Goal: Find specific page/section: Find specific page/section

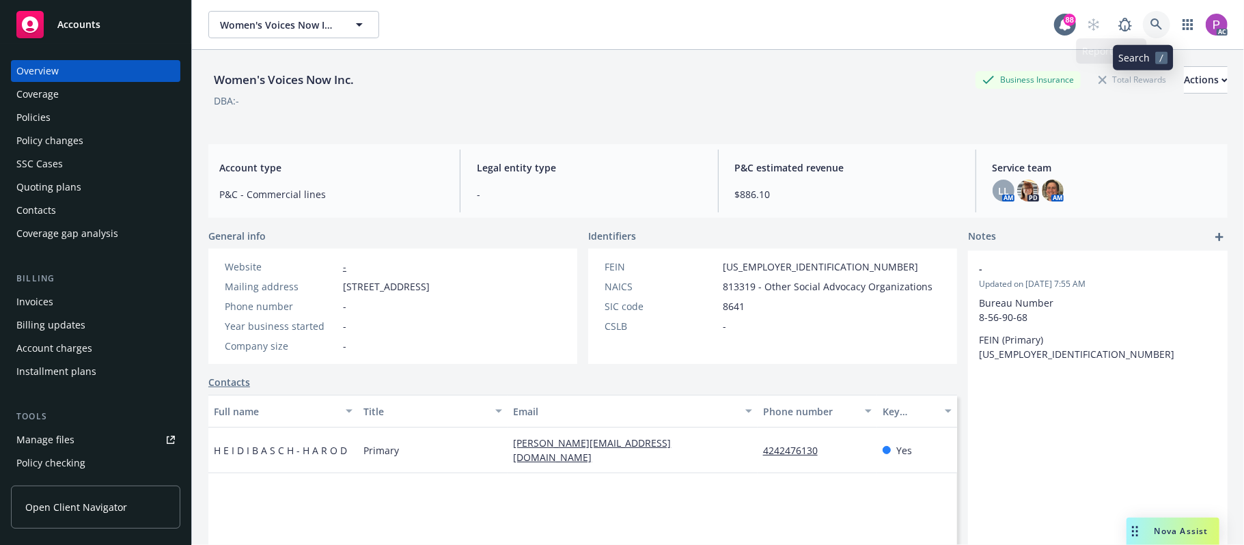
click at [1151, 22] on icon at bounding box center [1157, 24] width 12 height 12
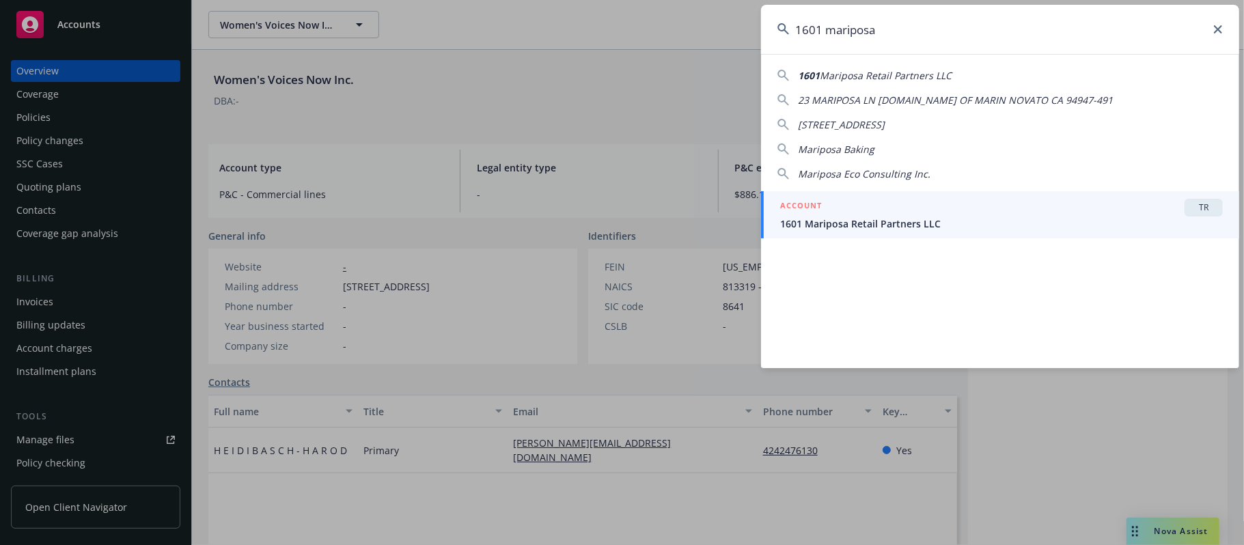
type input "1601 mariposa"
click at [965, 219] on span "1601 Mariposa Retail Partners LLC" at bounding box center [1001, 224] width 443 height 14
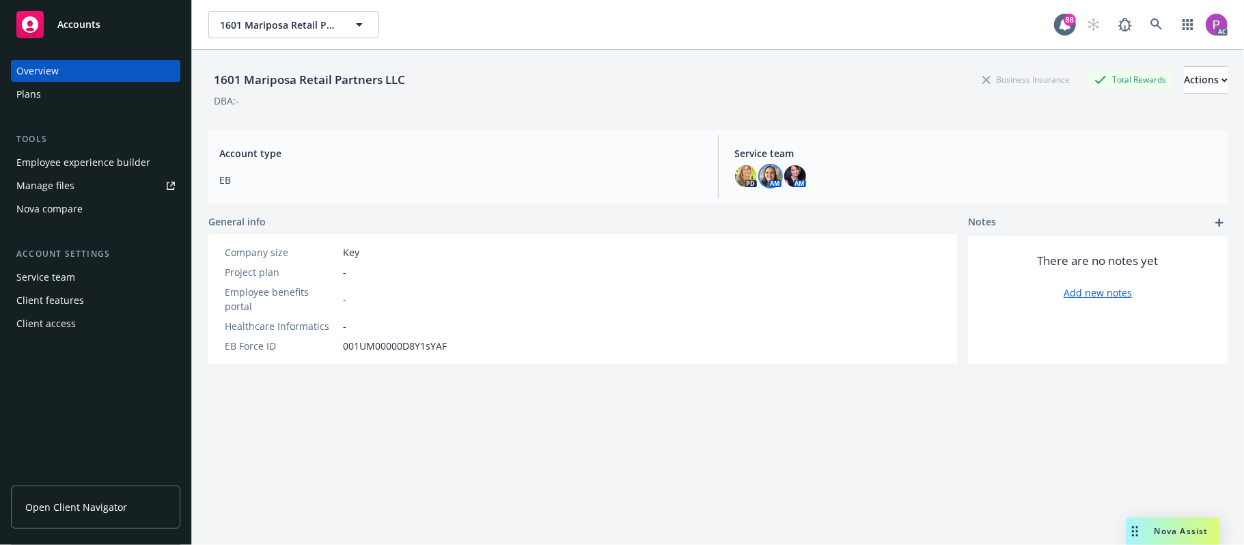
click at [761, 176] on img at bounding box center [771, 176] width 22 height 22
click at [789, 174] on img at bounding box center [796, 176] width 22 height 22
click at [745, 176] on img at bounding box center [746, 176] width 22 height 22
click at [435, 135] on div "Account type EB" at bounding box center [460, 166] width 504 height 63
click at [1151, 20] on icon at bounding box center [1157, 24] width 12 height 12
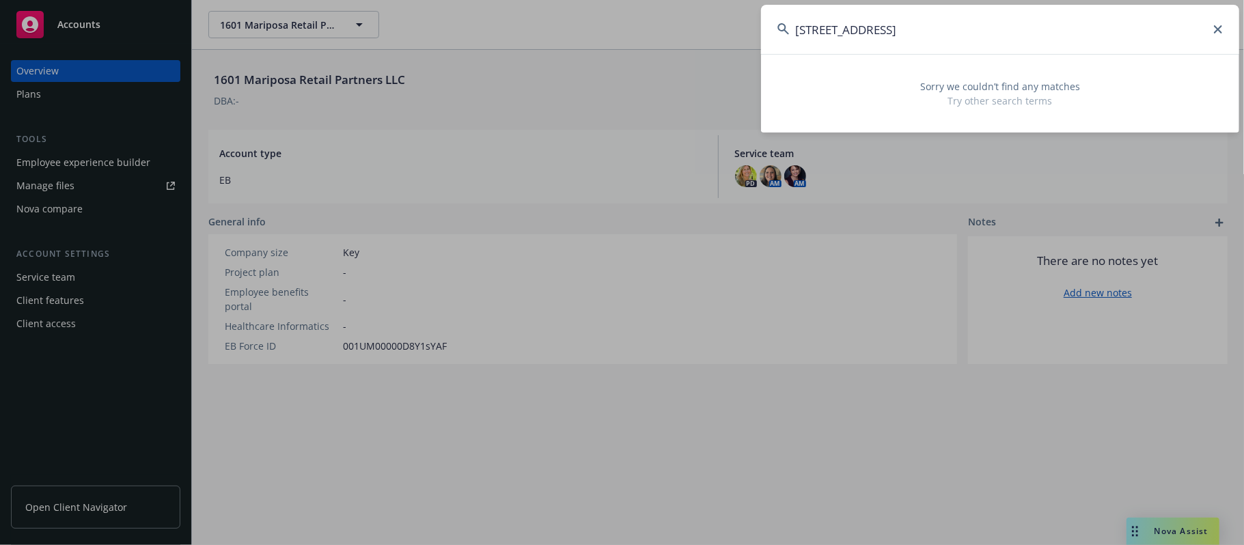
click at [1212, 26] on input "[STREET_ADDRESS]" at bounding box center [1000, 29] width 478 height 49
drag, startPoint x: 854, startPoint y: 33, endPoint x: 698, endPoint y: 20, distance: 155.7
click at [700, 19] on div "[STREET_ADDRESS] Sorry we couldn’t find any matches Try other search terms" at bounding box center [622, 272] width 1244 height 545
paste input "180779"
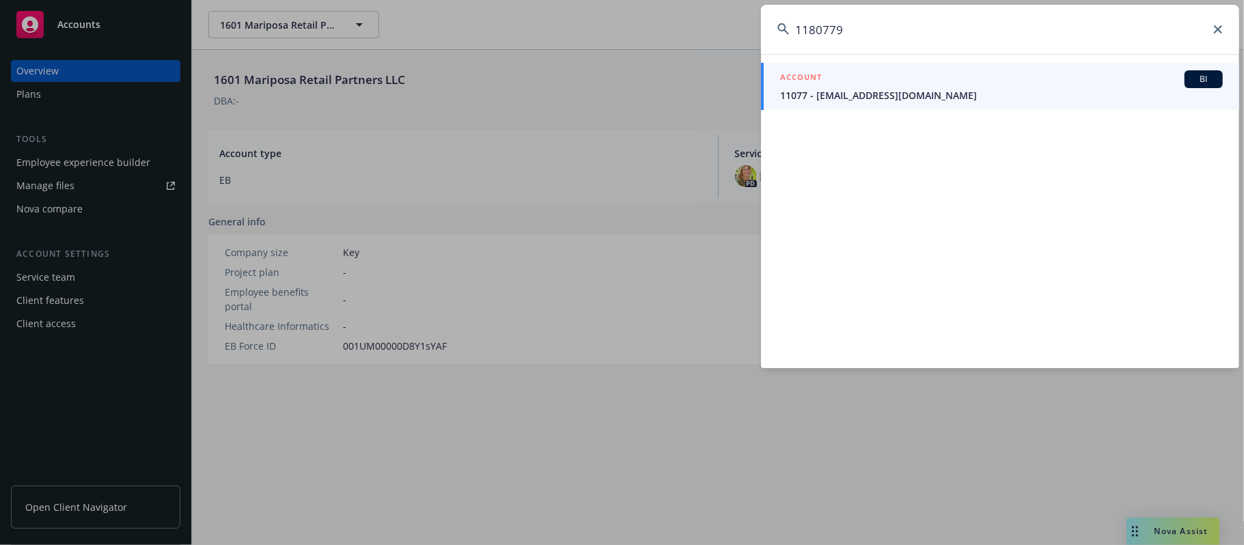
type input "1180779"
click at [877, 89] on span "11077 - [EMAIL_ADDRESS][DOMAIN_NAME]" at bounding box center [1001, 95] width 443 height 14
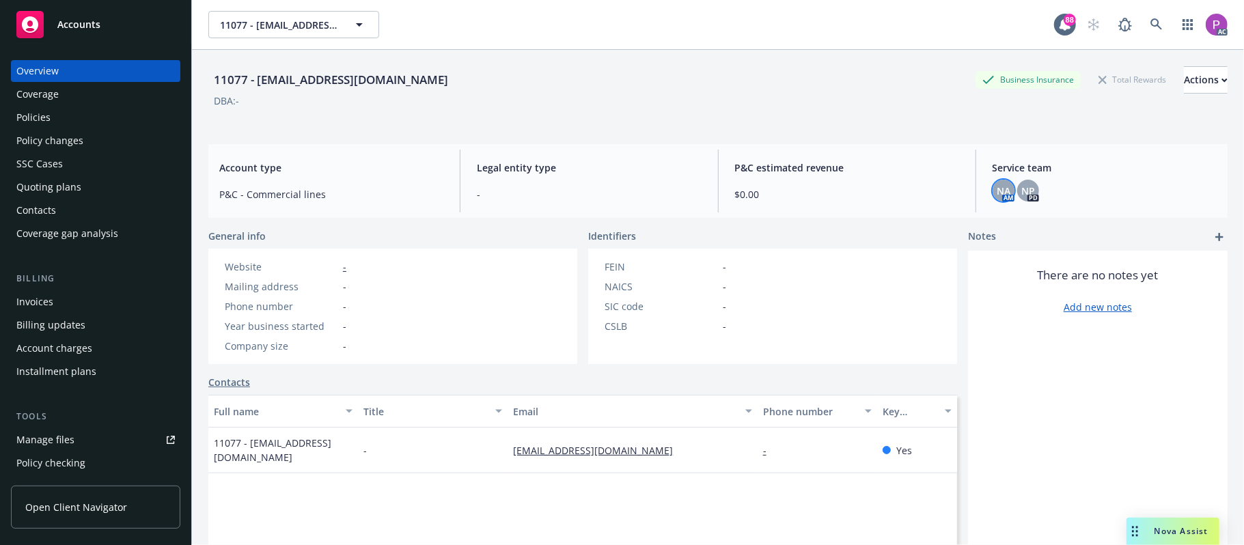
click at [997, 187] on span "NA" at bounding box center [1004, 191] width 14 height 14
click at [1022, 192] on span "NP" at bounding box center [1029, 191] width 14 height 14
click at [627, 295] on div "FEIN - NAICS - SIC code - CSLB -" at bounding box center [665, 297] width 133 height 74
click at [72, 115] on div "Policies" at bounding box center [95, 118] width 159 height 22
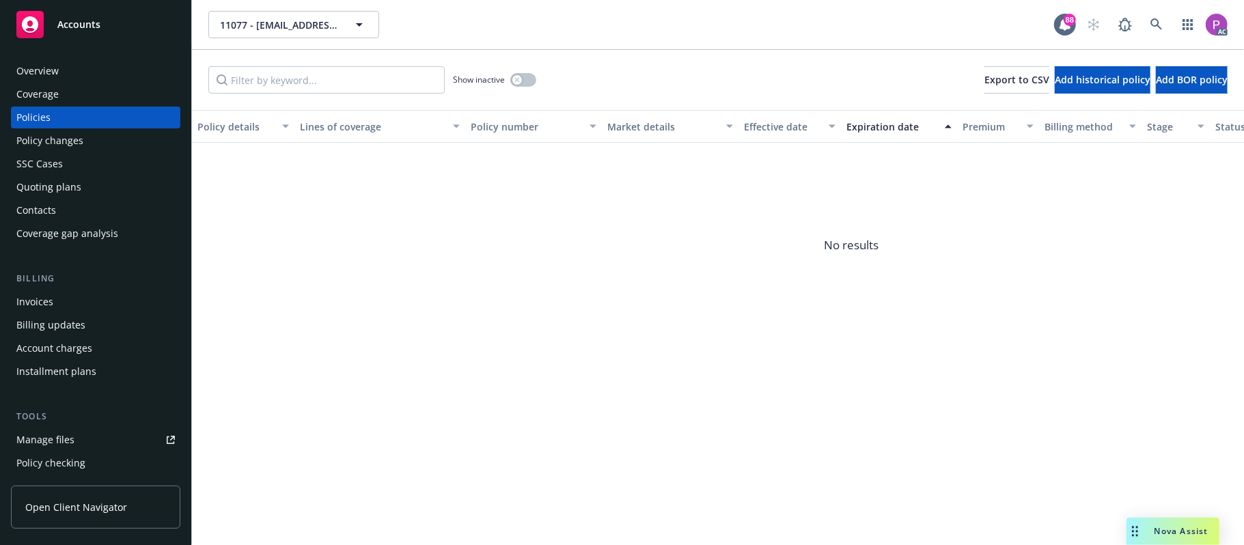
click at [77, 71] on div "Overview" at bounding box center [95, 71] width 159 height 22
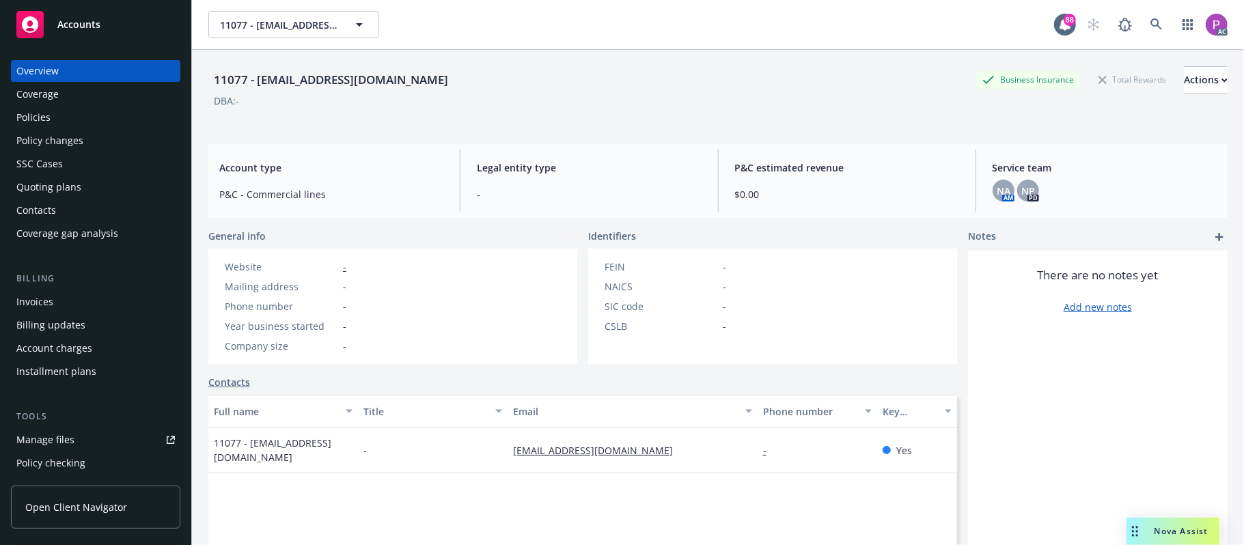
click at [34, 109] on div "Policies" at bounding box center [33, 118] width 34 height 22
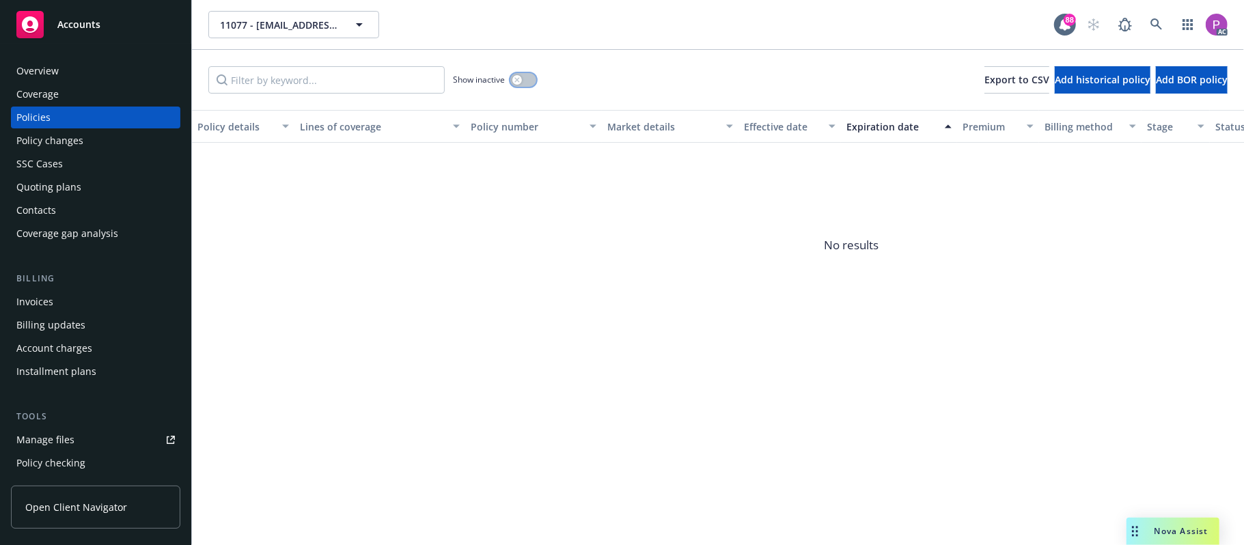
click at [520, 79] on icon "button" at bounding box center [517, 79] width 5 height 5
click at [508, 81] on div "Show inactive" at bounding box center [494, 79] width 83 height 27
click at [523, 79] on button "button" at bounding box center [523, 80] width 26 height 14
click at [1160, 18] on icon at bounding box center [1157, 24] width 12 height 12
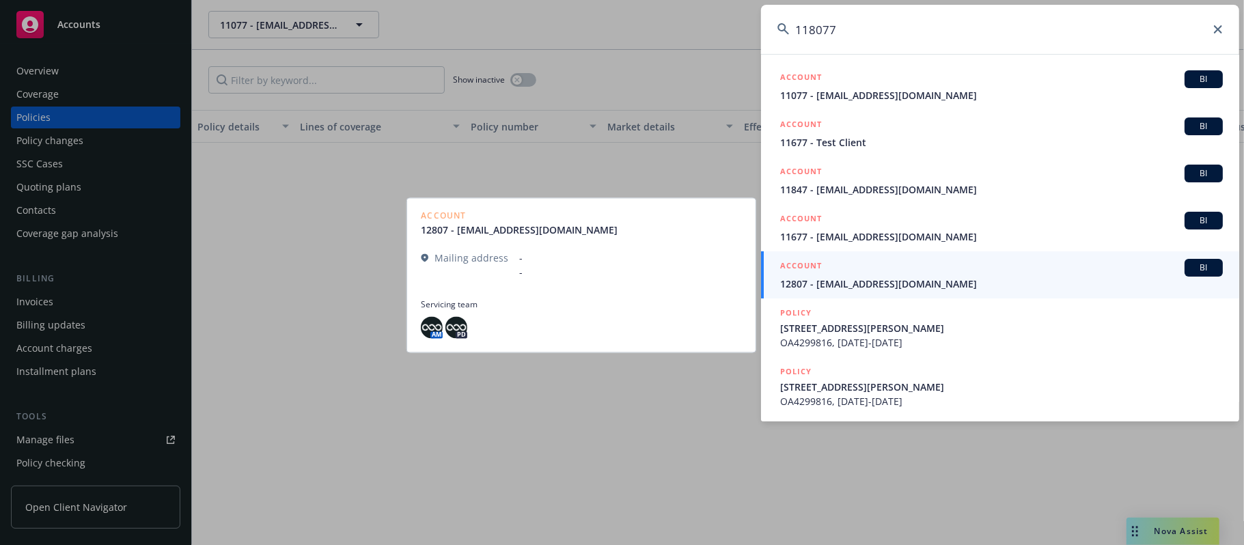
type input "1180779"
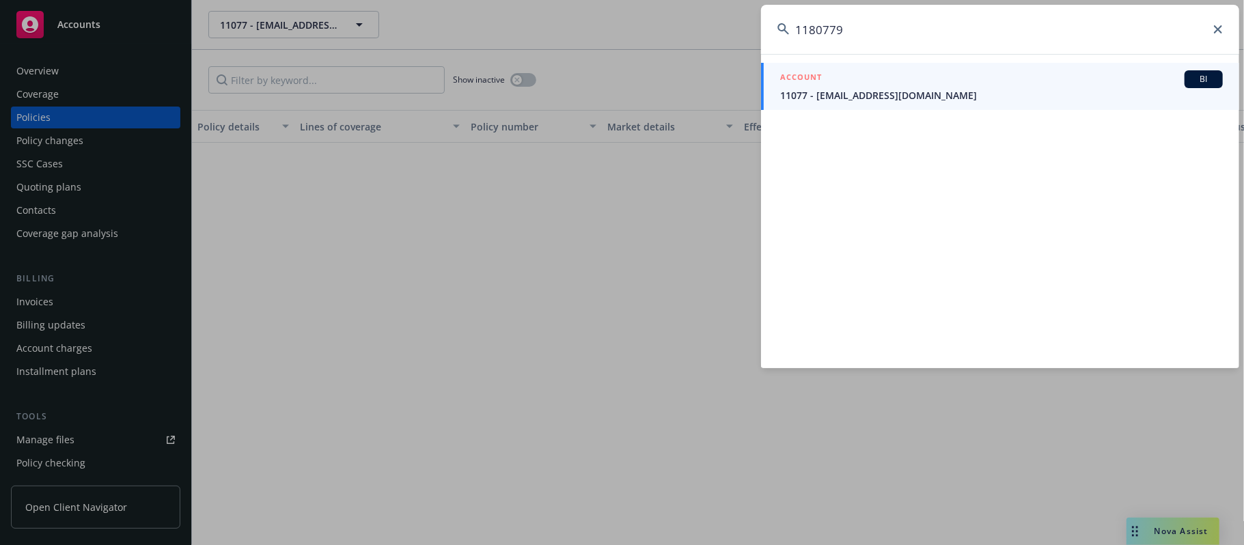
drag, startPoint x: 834, startPoint y: 23, endPoint x: 795, endPoint y: 25, distance: 38.3
click at [795, 25] on input "1180779" at bounding box center [1000, 29] width 478 height 49
click at [1219, 36] on input "1180779" at bounding box center [1000, 29] width 478 height 49
click at [1218, 23] on input "1180779" at bounding box center [1000, 29] width 478 height 49
click at [1218, 25] on icon at bounding box center [1218, 29] width 8 height 8
